Goal: Task Accomplishment & Management: Manage account settings

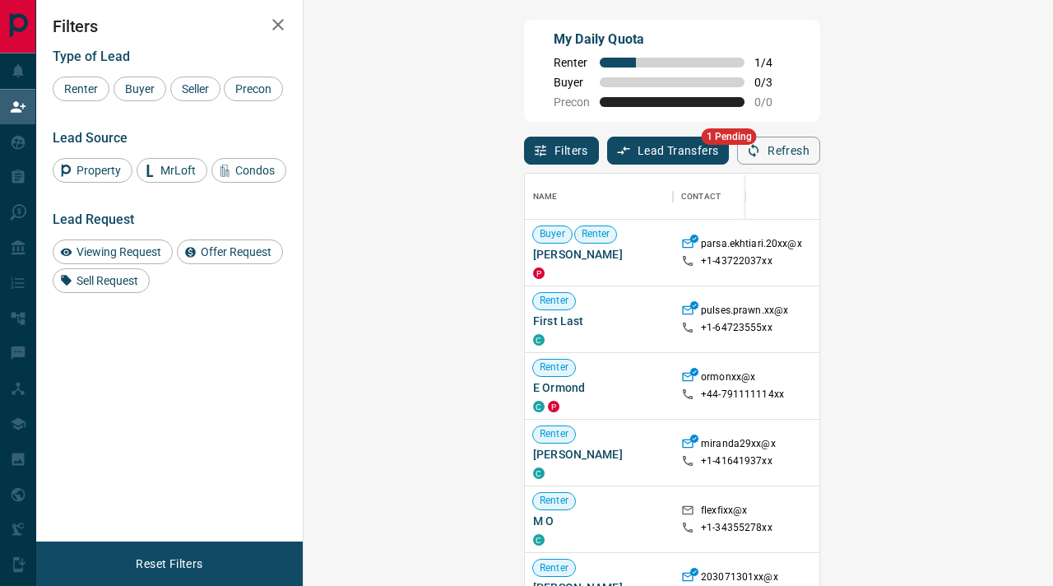
scroll to position [442, 714]
click at [607, 150] on button "Lead Transfers" at bounding box center [668, 151] width 123 height 28
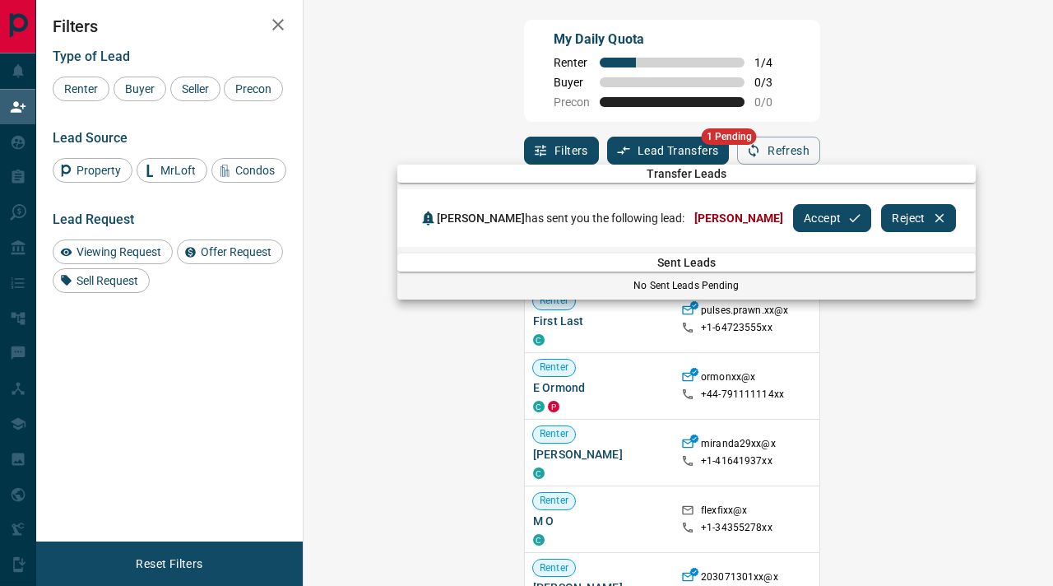
click at [793, 216] on button "Accept" at bounding box center [832, 218] width 78 height 28
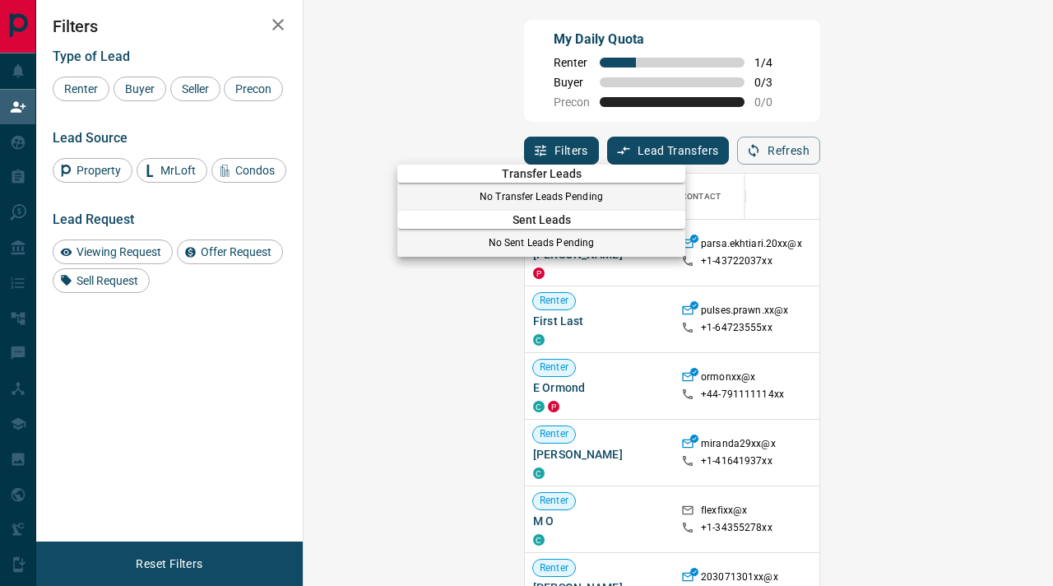
click at [22, 144] on div at bounding box center [526, 293] width 1053 height 586
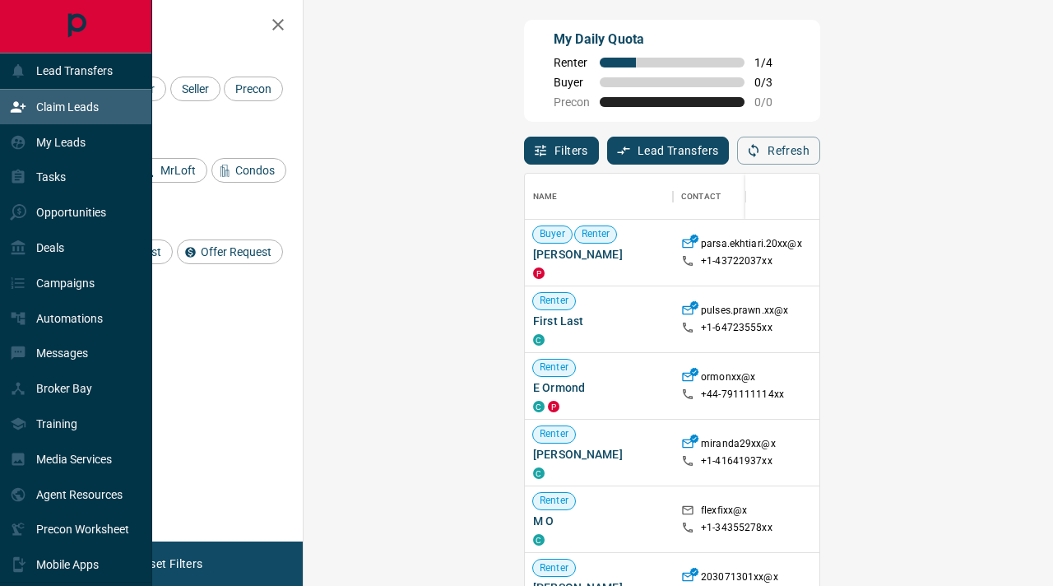
click at [22, 144] on icon at bounding box center [18, 142] width 16 height 16
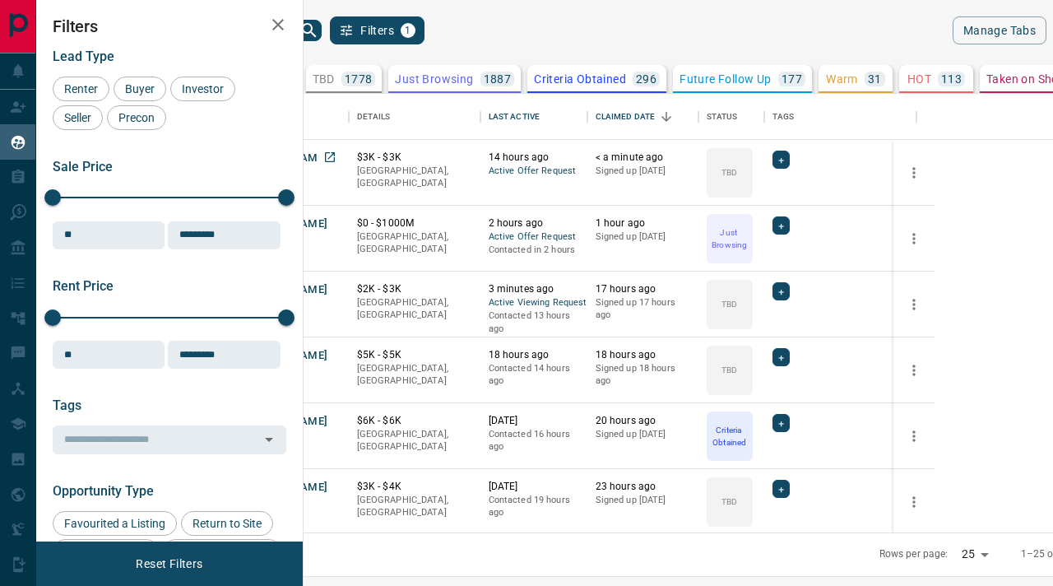
scroll to position [439, 742]
click at [328, 157] on button "[PERSON_NAME]" at bounding box center [285, 159] width 86 height 16
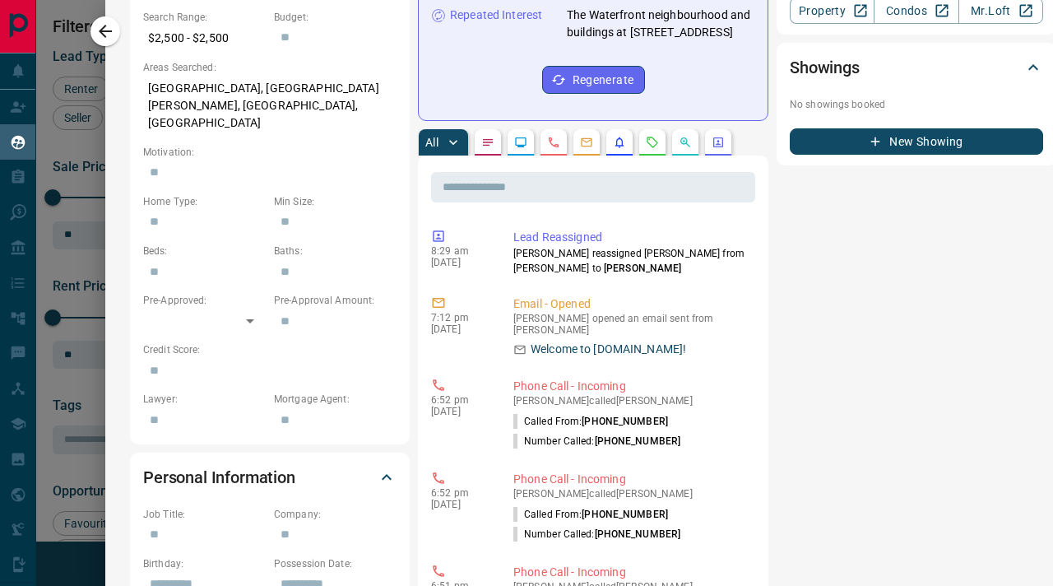
scroll to position [564, 0]
click at [106, 34] on icon "button" at bounding box center [105, 31] width 20 height 20
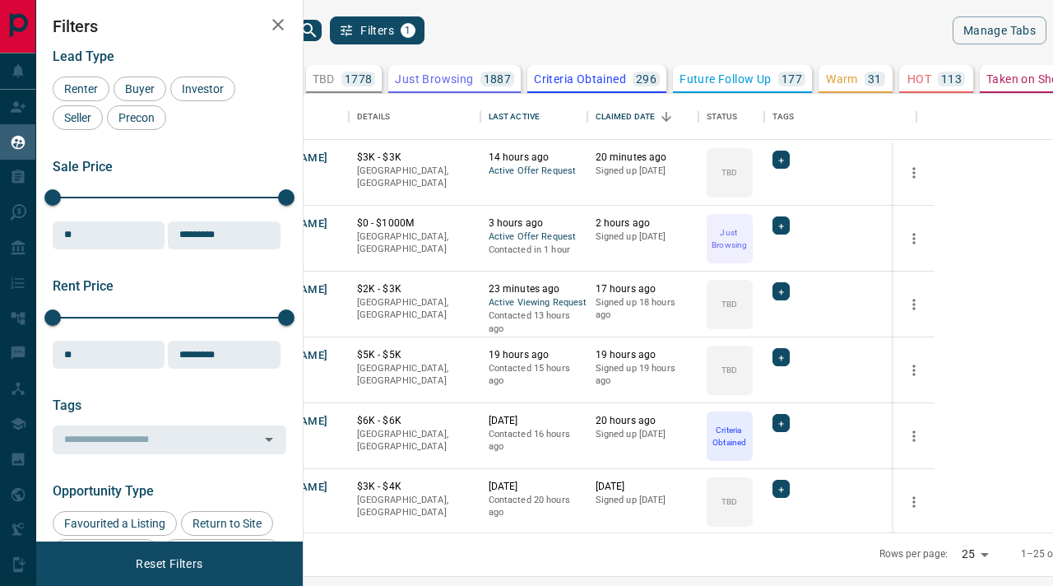
click at [319, 31] on icon "search button" at bounding box center [309, 31] width 20 height 20
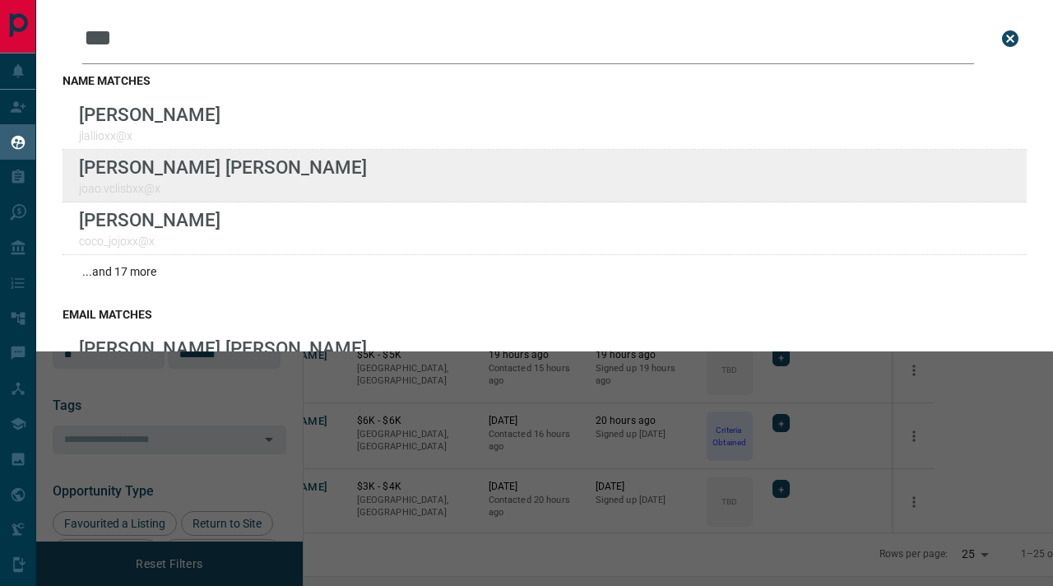
type input "***"
click at [0, 0] on div "Lead Transfers Claim Leads My Leads Tasks Opportunities Deals Campaigns Automat…" at bounding box center [526, 282] width 1053 height 565
